Goal: Transaction & Acquisition: Purchase product/service

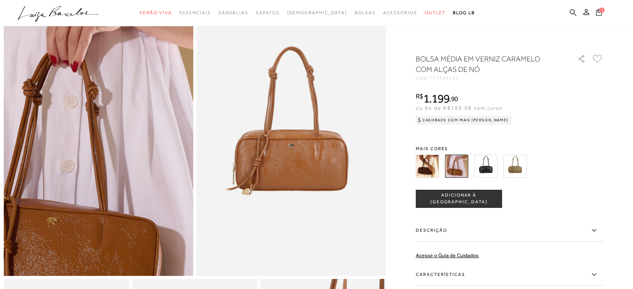
scroll to position [42, 0]
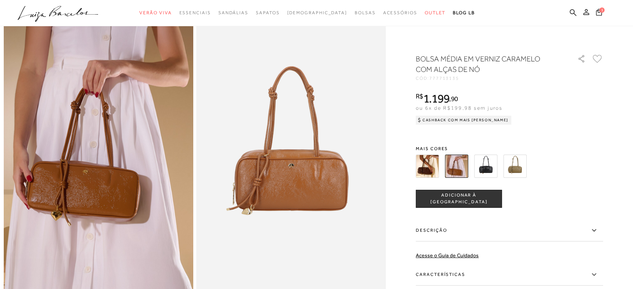
click at [434, 163] on img at bounding box center [427, 166] width 23 height 23
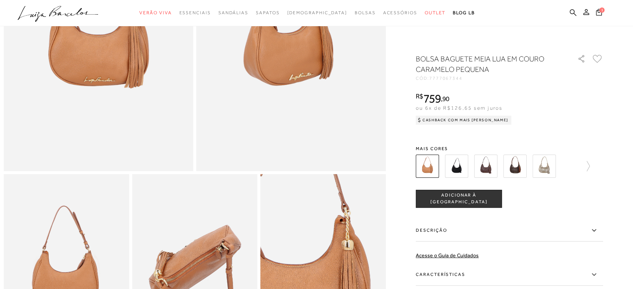
scroll to position [291, 0]
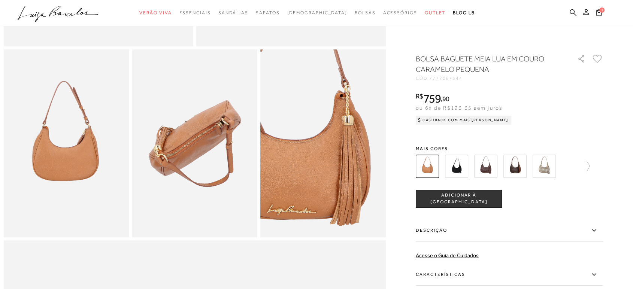
click at [459, 170] on img at bounding box center [456, 166] width 23 height 23
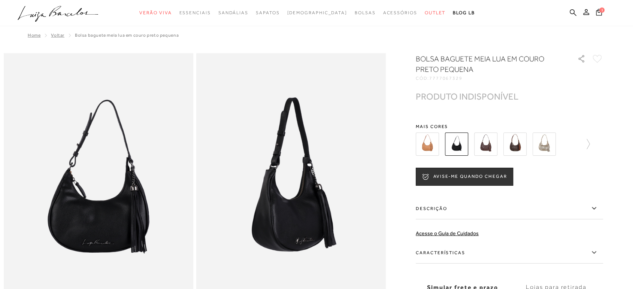
click at [494, 145] on img at bounding box center [485, 144] width 23 height 23
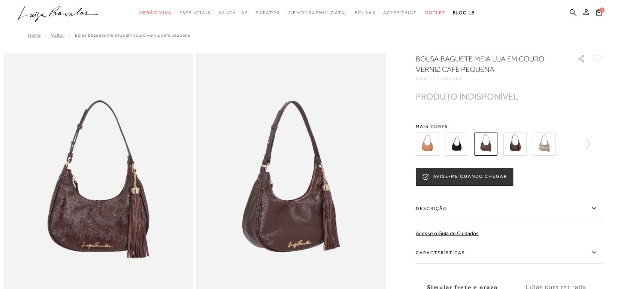
click at [522, 145] on img at bounding box center [514, 144] width 23 height 23
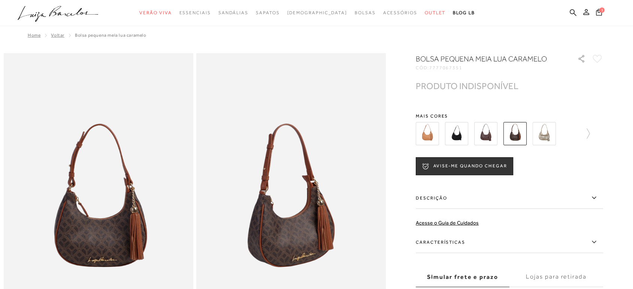
click at [549, 136] on img at bounding box center [543, 133] width 23 height 23
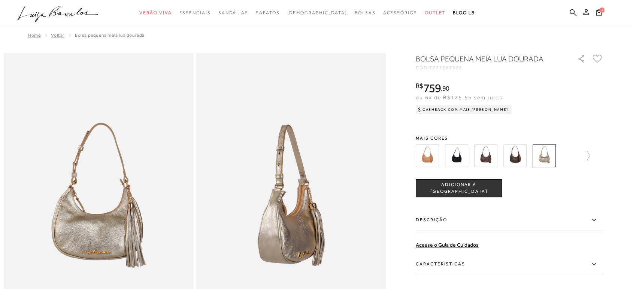
click at [428, 158] on img at bounding box center [427, 155] width 23 height 23
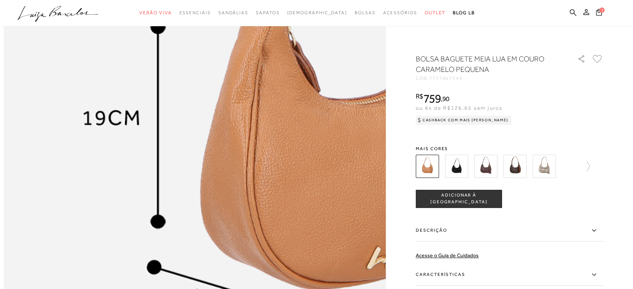
scroll to position [624, 0]
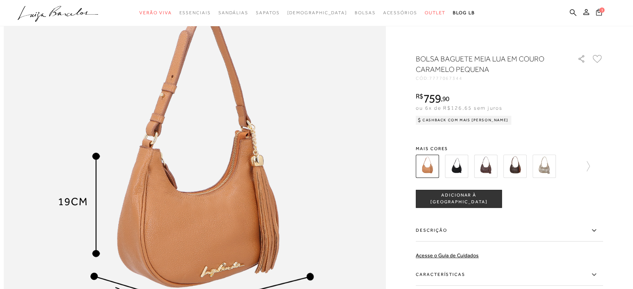
click at [600, 12] on icon at bounding box center [599, 12] width 6 height 7
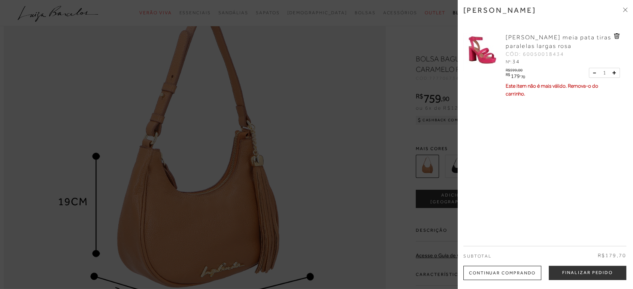
click at [617, 35] on icon at bounding box center [617, 36] width 6 height 6
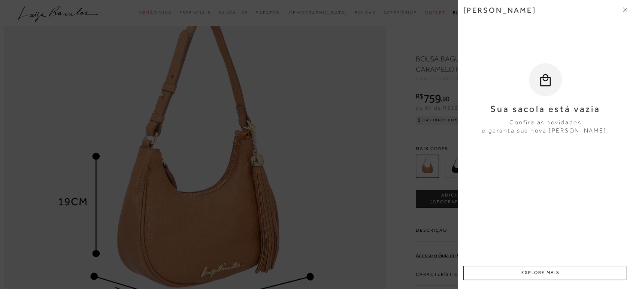
click at [335, 86] on div at bounding box center [316, 144] width 633 height 289
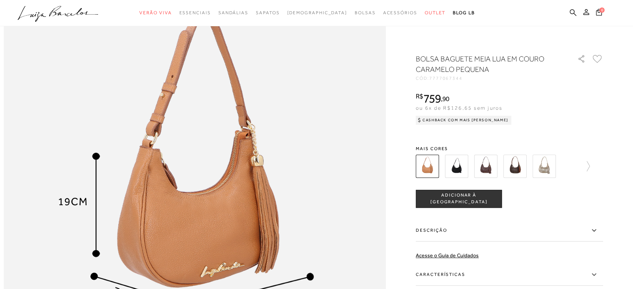
click at [470, 200] on span "ADICIONAR À [GEOGRAPHIC_DATA]" at bounding box center [458, 198] width 85 height 13
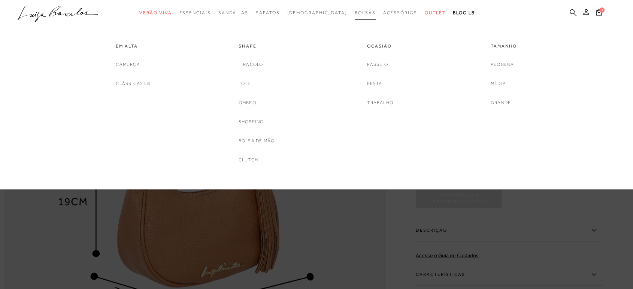
click at [355, 13] on span "Bolsas" at bounding box center [365, 12] width 21 height 5
